Goal: Task Accomplishment & Management: Manage account settings

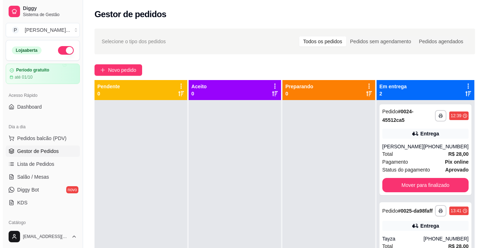
scroll to position [57, 0]
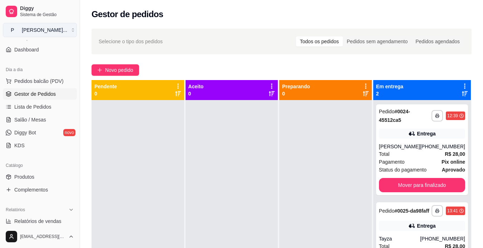
click at [68, 32] on button "P [PERSON_NAME] ..." at bounding box center [40, 30] width 74 height 14
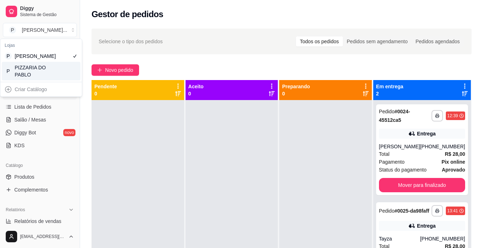
click at [32, 78] on div "PIZZARIA DO PABLO" at bounding box center [31, 71] width 32 height 14
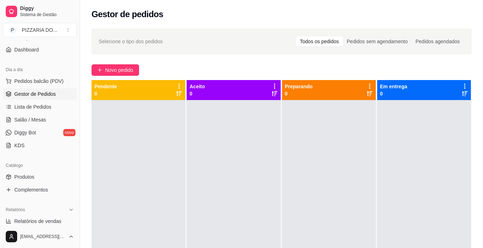
click at [3, 23] on button "P PIZZARIA DO ..." at bounding box center [40, 30] width 74 height 14
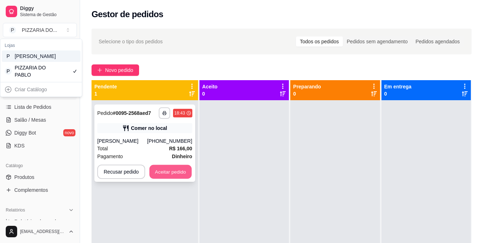
click at [166, 176] on button "Aceitar pedido" at bounding box center [171, 172] width 42 height 14
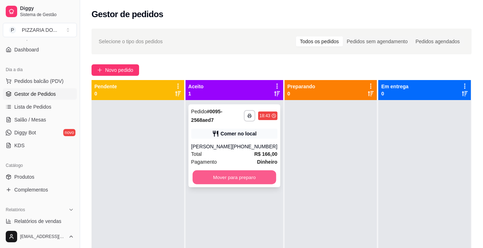
click at [229, 177] on button "Mover para preparo" at bounding box center [235, 178] width 84 height 14
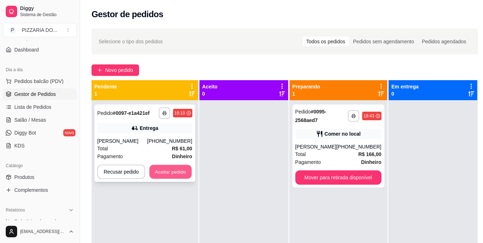
click at [171, 179] on button "Aceitar pedido" at bounding box center [171, 172] width 42 height 14
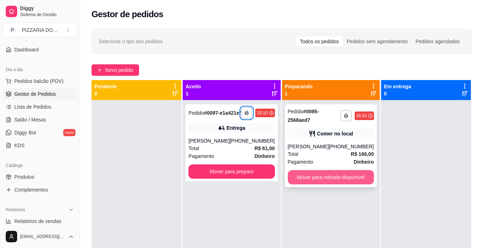
click at [322, 175] on button "Mover para retirada disponível" at bounding box center [331, 177] width 86 height 14
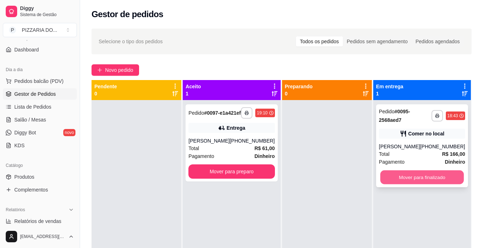
click at [417, 178] on button "Mover para finalizado" at bounding box center [422, 178] width 84 height 14
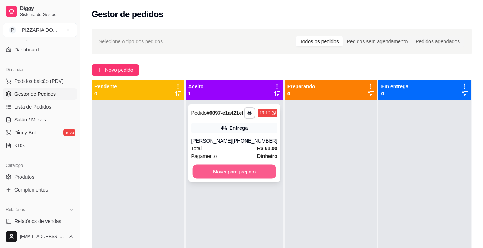
click at [246, 179] on button "Mover para preparo" at bounding box center [235, 172] width 84 height 14
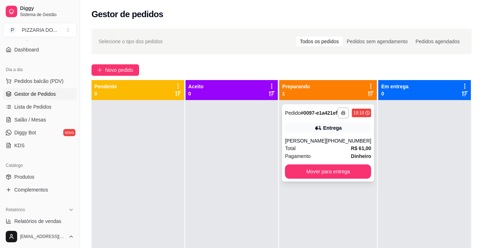
click at [323, 145] on div "[PERSON_NAME]" at bounding box center [305, 140] width 41 height 7
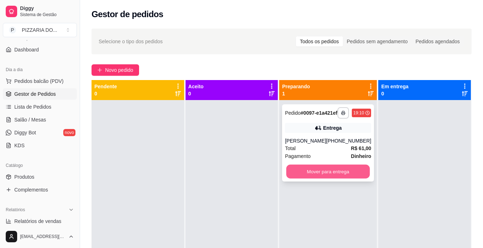
click at [326, 179] on button "Mover para entrega" at bounding box center [329, 172] width 84 height 14
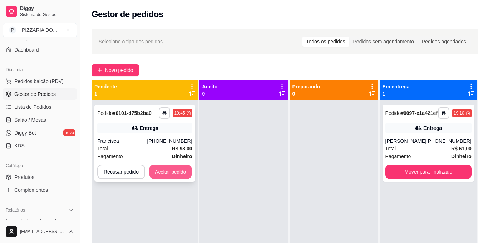
click at [166, 172] on button "Aceitar pedido" at bounding box center [171, 172] width 42 height 14
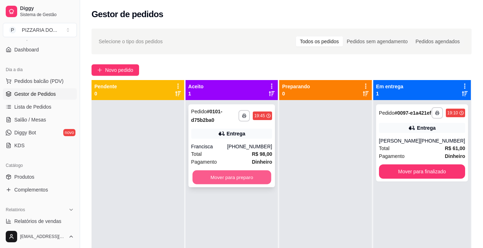
click at [227, 181] on button "Mover para preparo" at bounding box center [232, 178] width 79 height 14
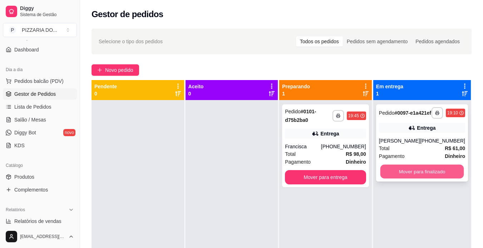
click at [389, 179] on button "Mover para finalizado" at bounding box center [422, 172] width 84 height 14
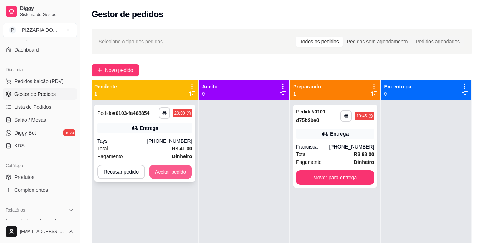
click at [161, 169] on button "Aceitar pedido" at bounding box center [171, 172] width 42 height 14
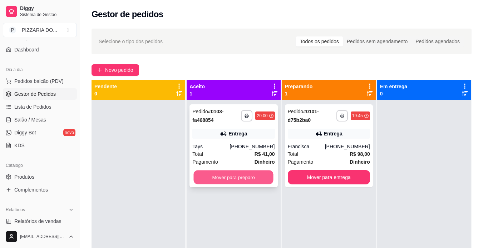
click at [231, 177] on button "Mover para preparo" at bounding box center [234, 178] width 80 height 14
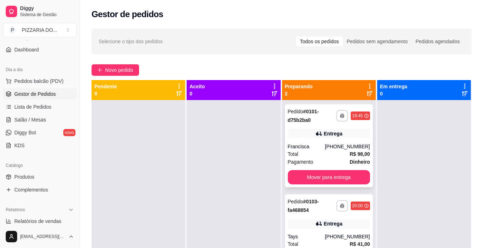
click at [317, 155] on div "Total R$ 98,00" at bounding box center [329, 154] width 82 height 8
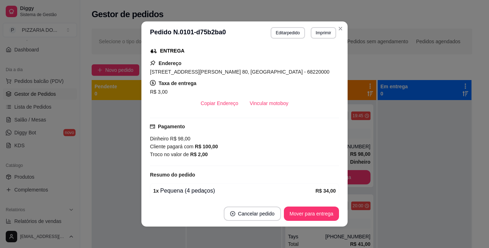
scroll to position [100, 0]
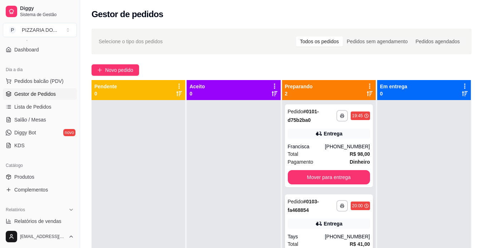
click at [299, 223] on div "Entrega" at bounding box center [329, 224] width 82 height 10
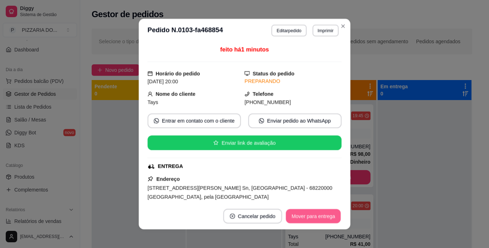
click at [299, 223] on button "Mover para entrega" at bounding box center [313, 216] width 55 height 14
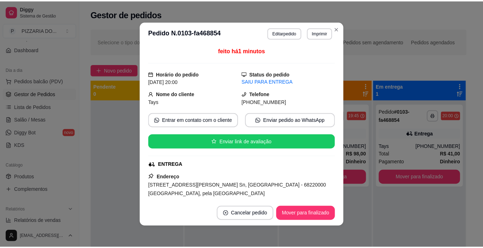
scroll to position [0, 0]
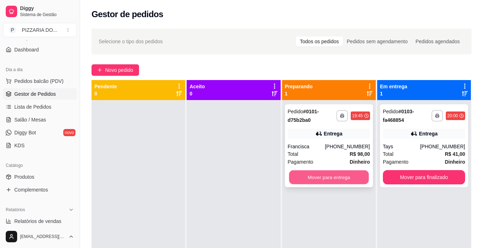
click at [338, 177] on button "Mover para entrega" at bounding box center [329, 178] width 80 height 14
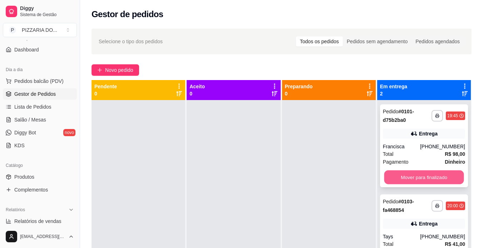
click at [425, 179] on button "Mover para finalizado" at bounding box center [424, 178] width 80 height 14
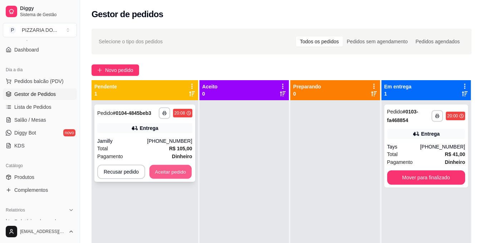
click at [176, 169] on button "Aceitar pedido" at bounding box center [171, 172] width 42 height 14
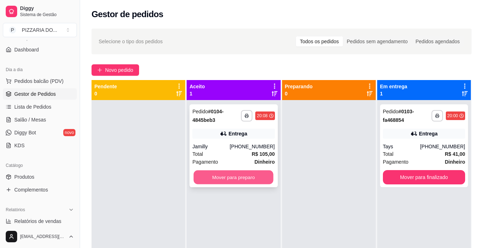
click at [242, 176] on button "Mover para preparo" at bounding box center [234, 178] width 80 height 14
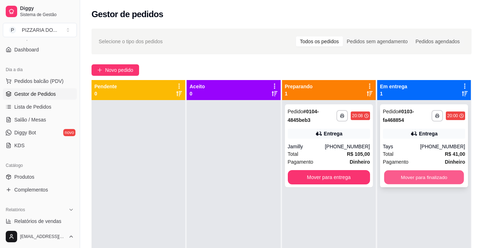
click at [391, 179] on button "Mover para finalizado" at bounding box center [424, 178] width 80 height 14
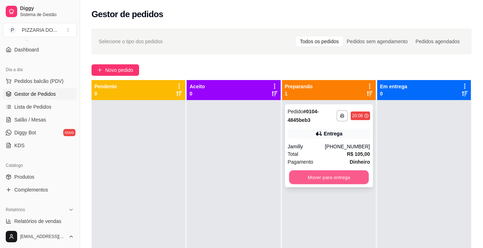
click at [349, 178] on button "Mover para entrega" at bounding box center [329, 178] width 80 height 14
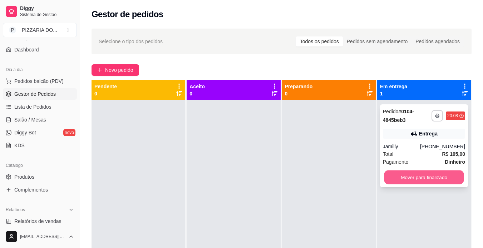
click at [418, 179] on button "Mover para finalizado" at bounding box center [424, 178] width 80 height 14
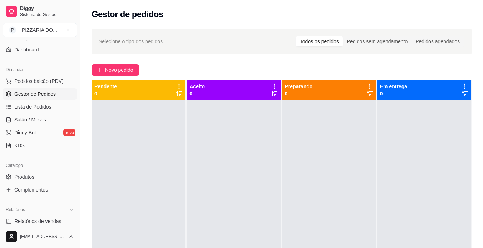
click at [479, 193] on div "Selecione o tipo dos pedidos Todos os pedidos Pedidos sem agendamento Pedidos a…" at bounding box center [281, 180] width 403 height 313
